Goal: Use online tool/utility: Use online tool/utility

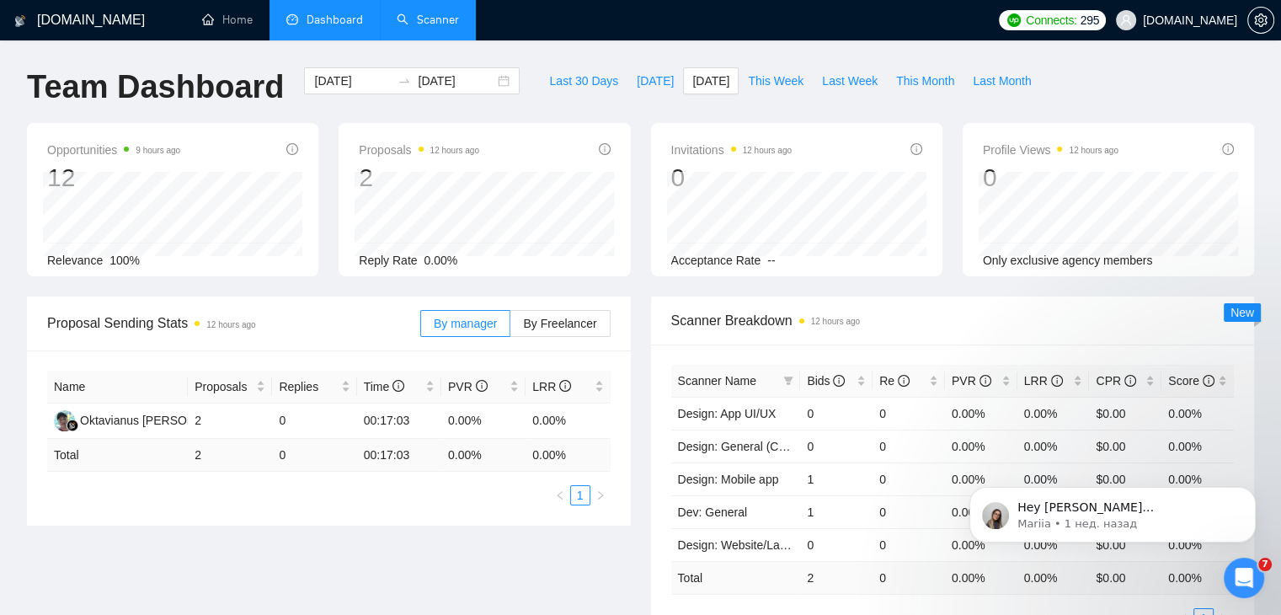
click at [419, 21] on link "Scanner" at bounding box center [428, 20] width 62 height 14
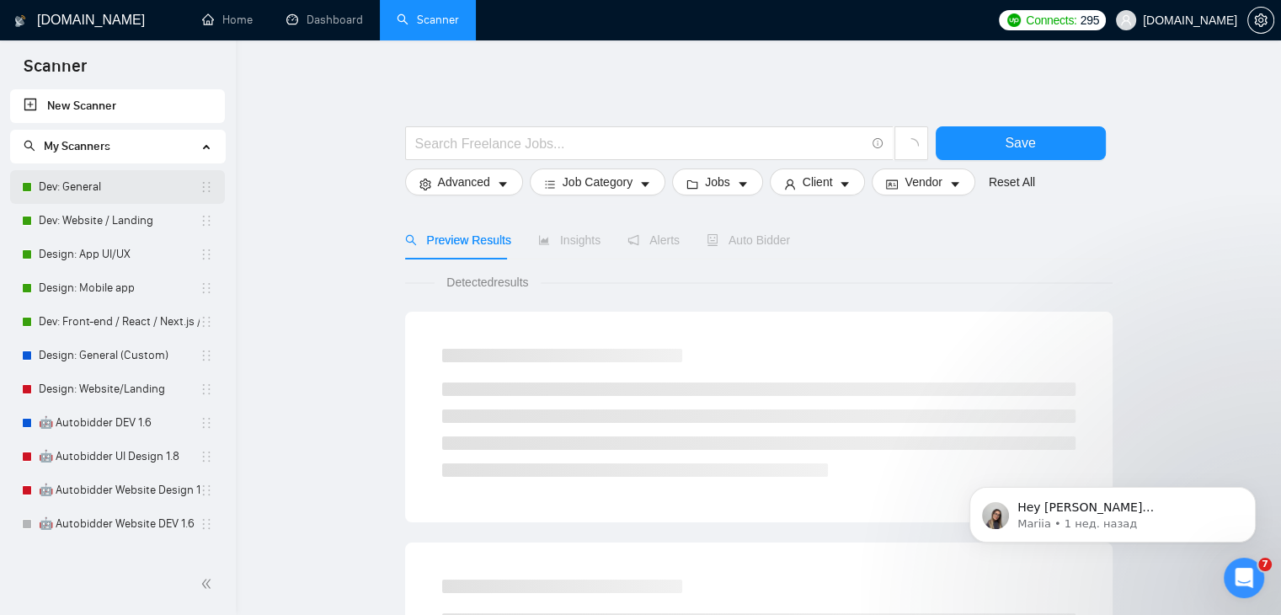
click at [104, 185] on link "Dev: General" at bounding box center [119, 187] width 161 height 34
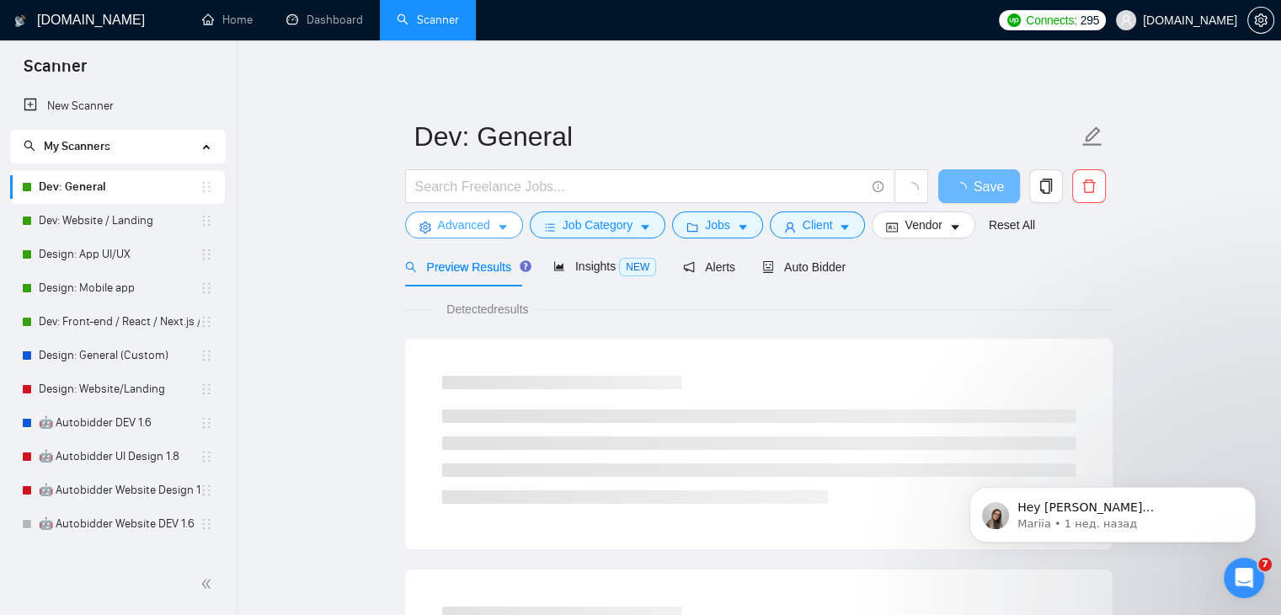
click at [500, 224] on icon "caret-down" at bounding box center [503, 228] width 12 height 12
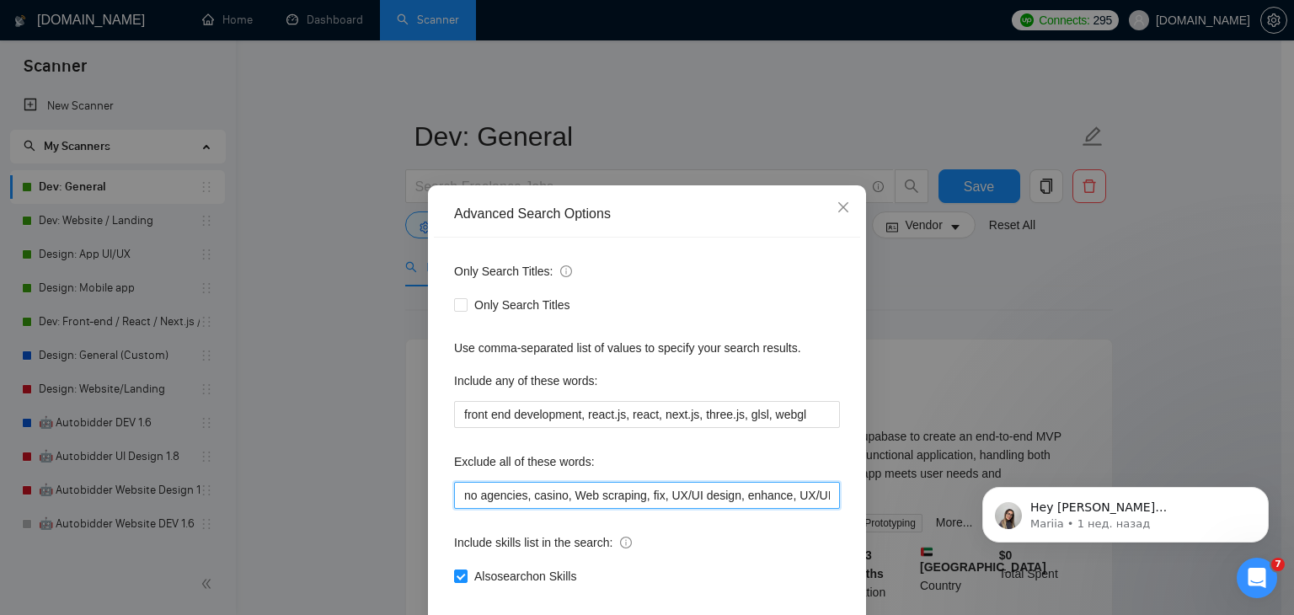
click at [586, 496] on input "no agencies, casino, Web scraping, fix, UX/UI design, enhance, UX/UI designer, …" at bounding box center [647, 495] width 386 height 27
click at [623, 494] on input "no agencies, casino, Web scraping, fix, UX/UI design, enhance, UX/UI designer, …" at bounding box center [647, 495] width 386 height 27
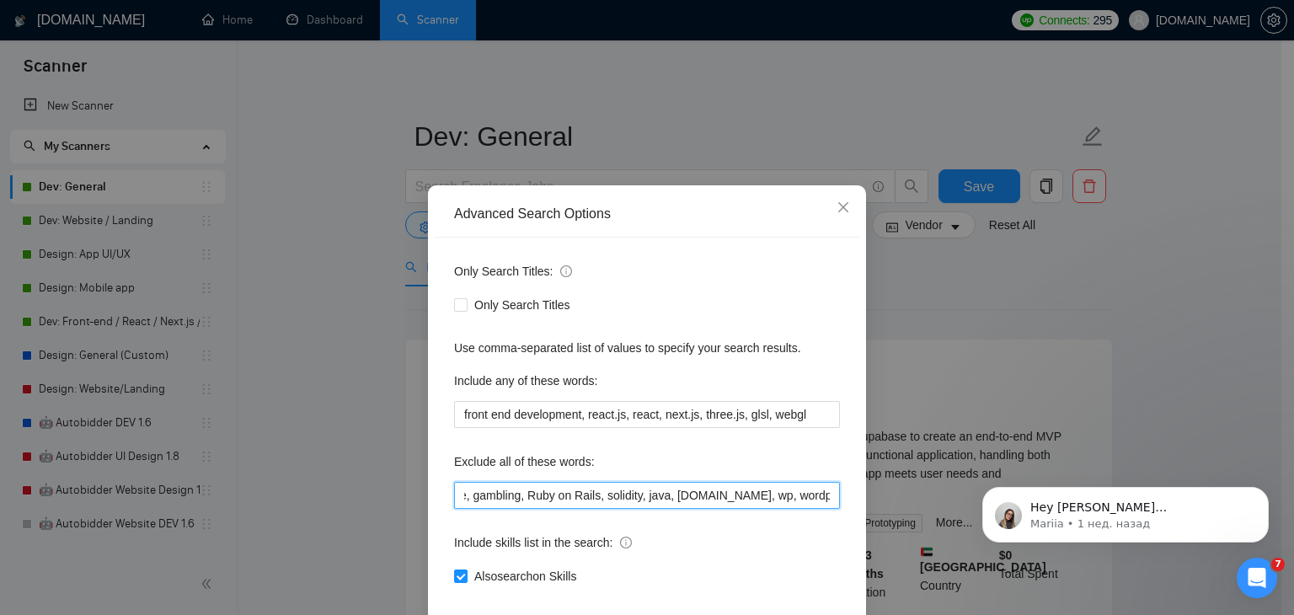
click at [623, 494] on input "no agencies, casino, Web scraping, fix, UX/UI design, enhance, UX/UI designer, …" at bounding box center [647, 495] width 386 height 27
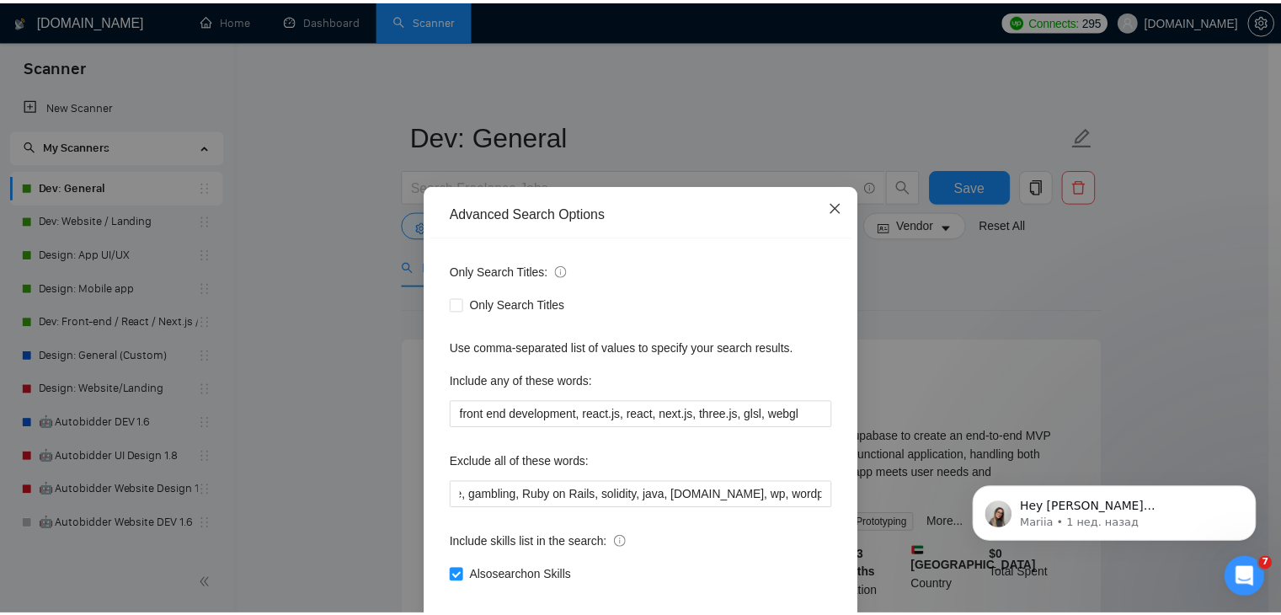
scroll to position [0, 0]
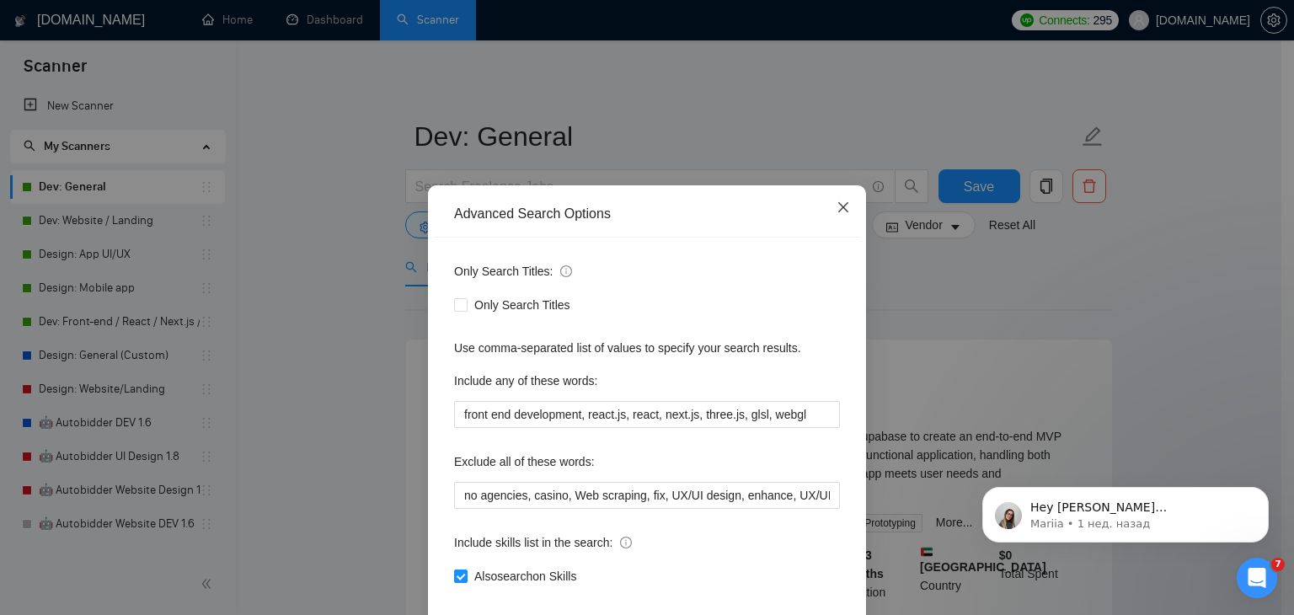
click at [839, 200] on span "Close" at bounding box center [842, 207] width 45 height 45
